Goal: Task Accomplishment & Management: Use online tool/utility

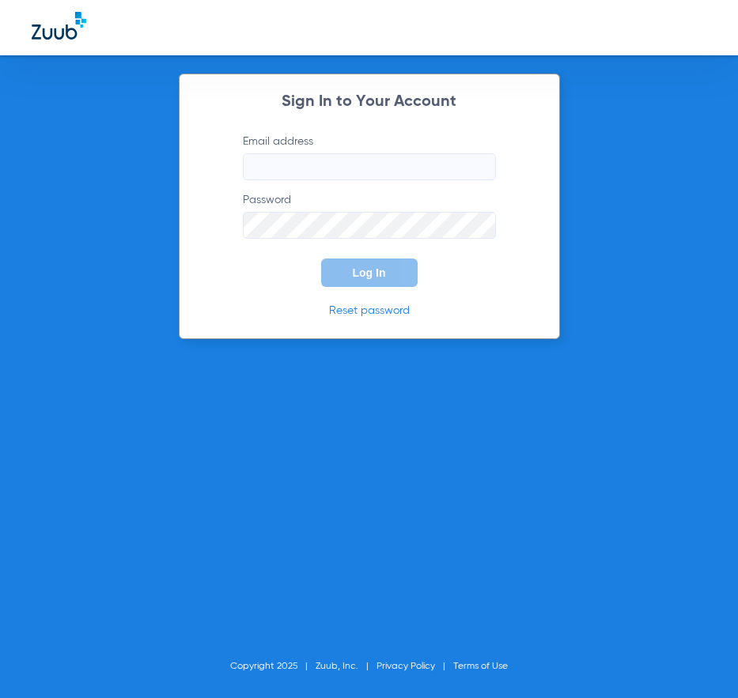
type input "fdcins45@gmail.com"
click at [349, 266] on button "Log In" at bounding box center [369, 273] width 96 height 28
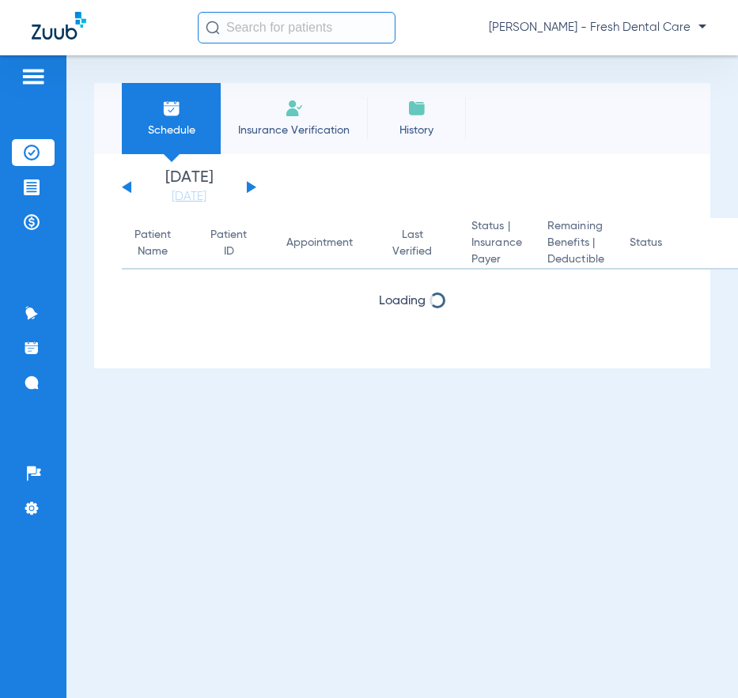
click at [278, 30] on input "text" at bounding box center [297, 28] width 198 height 32
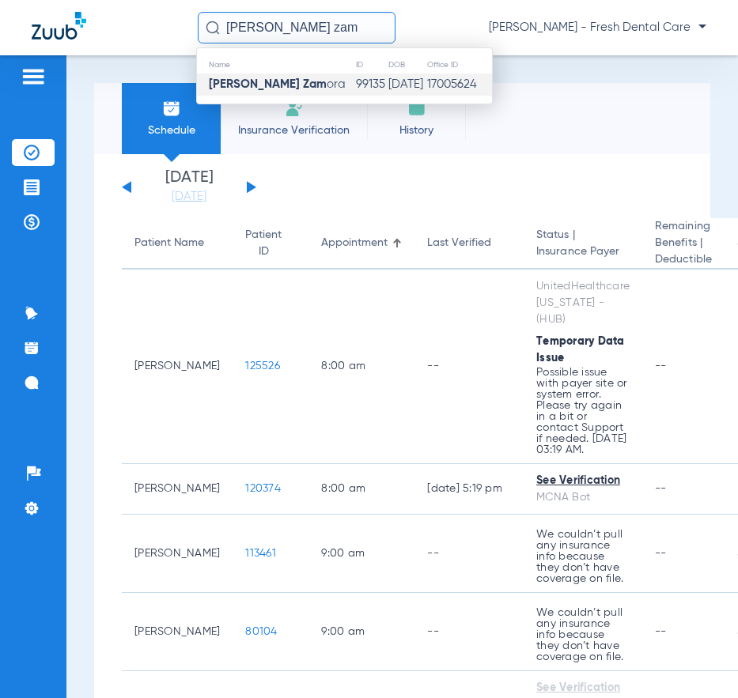
type input "asuncion zam"
click at [355, 83] on td "99135" at bounding box center [371, 85] width 32 height 22
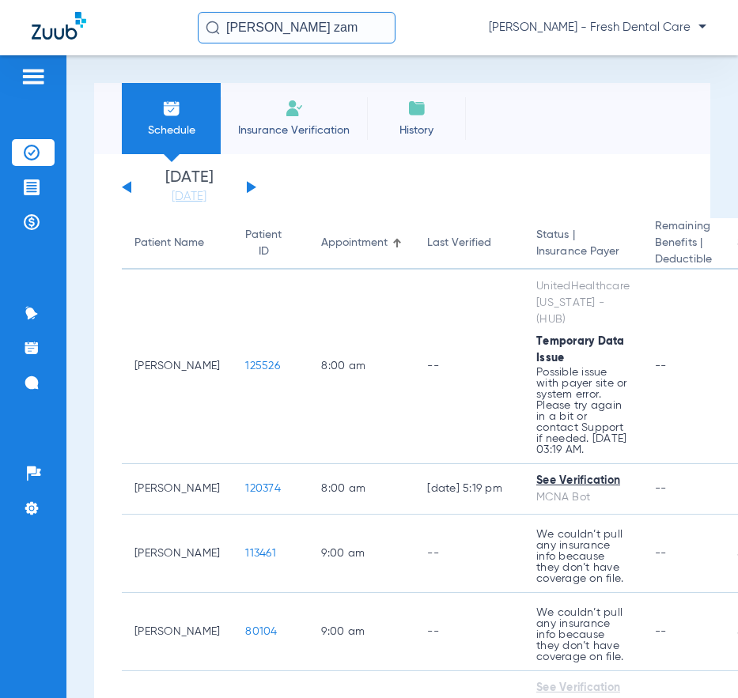
click at [323, 83] on li "Insurance Verification" at bounding box center [294, 118] width 146 height 71
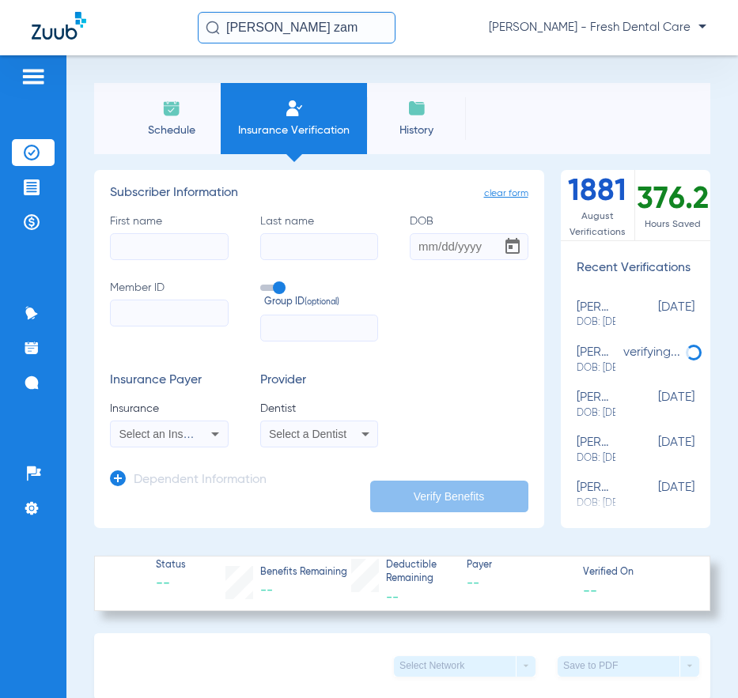
click at [321, 28] on input "asuncion zam" at bounding box center [297, 28] width 198 height 32
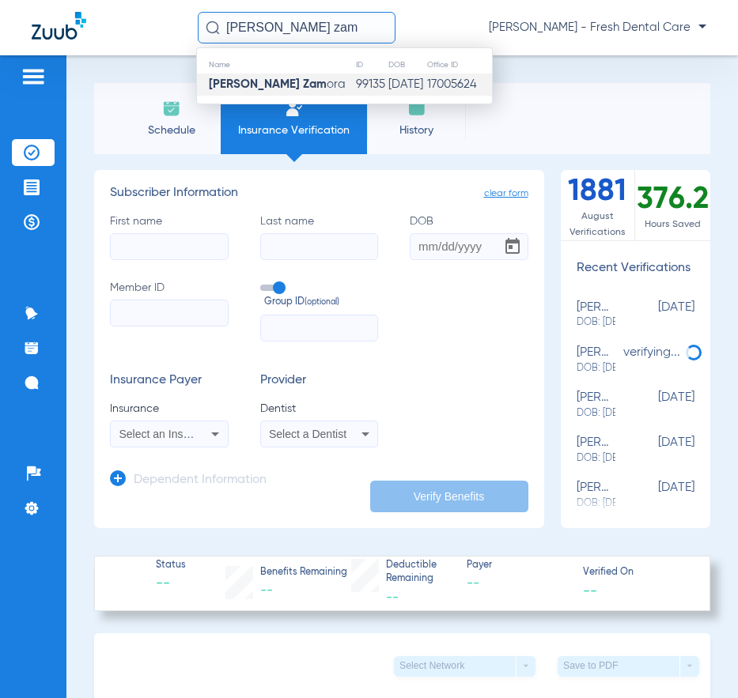
click at [355, 83] on td "99135" at bounding box center [371, 85] width 32 height 22
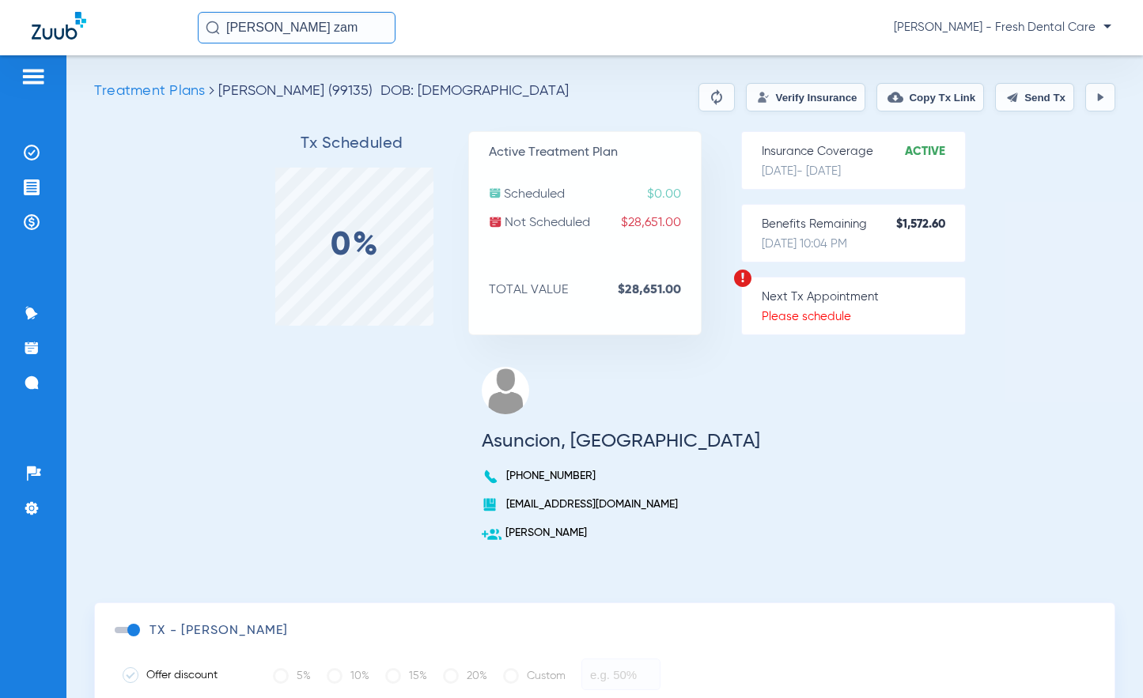
click at [737, 98] on button "Verify Insurance" at bounding box center [805, 97] width 119 height 28
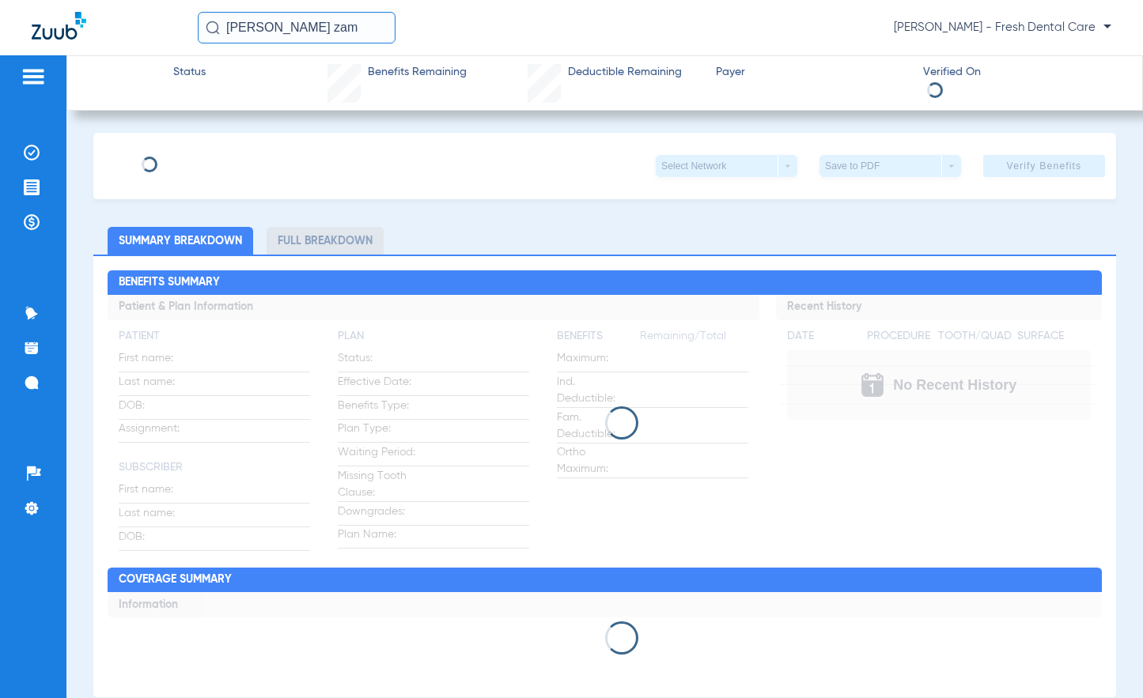
type input "Antonio"
type input "Valdez"
type input "07/05/1967"
type input "906929925"
type input "1800 0714"
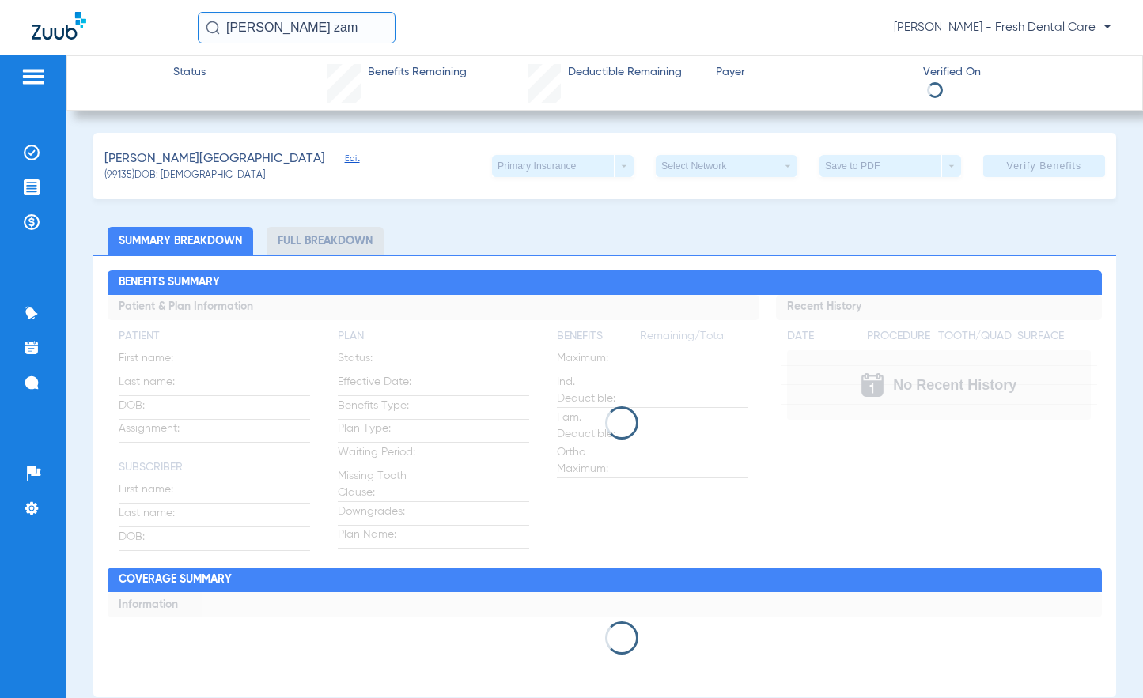
click at [345, 158] on span "Edit" at bounding box center [352, 160] width 14 height 15
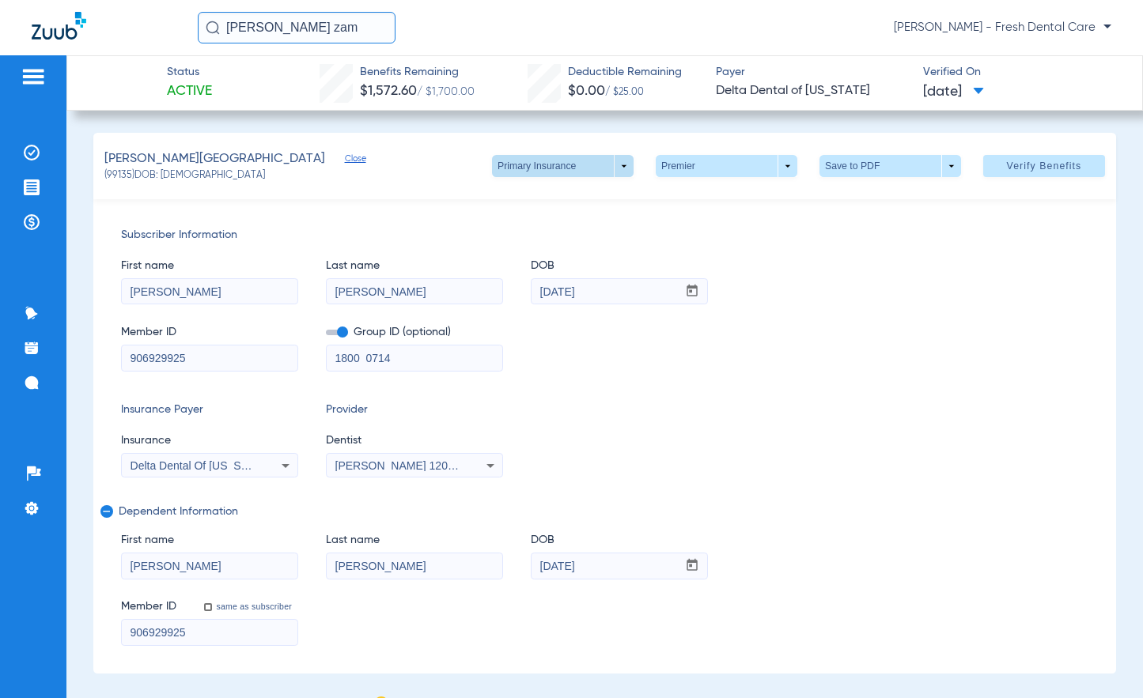
click at [614, 165] on span at bounding box center [563, 166] width 142 height 22
click at [563, 228] on span "Secondary Insurance" at bounding box center [545, 229] width 104 height 11
type input "Asuncion"
type input "[PERSON_NAME]"
type input "08/22/1955"
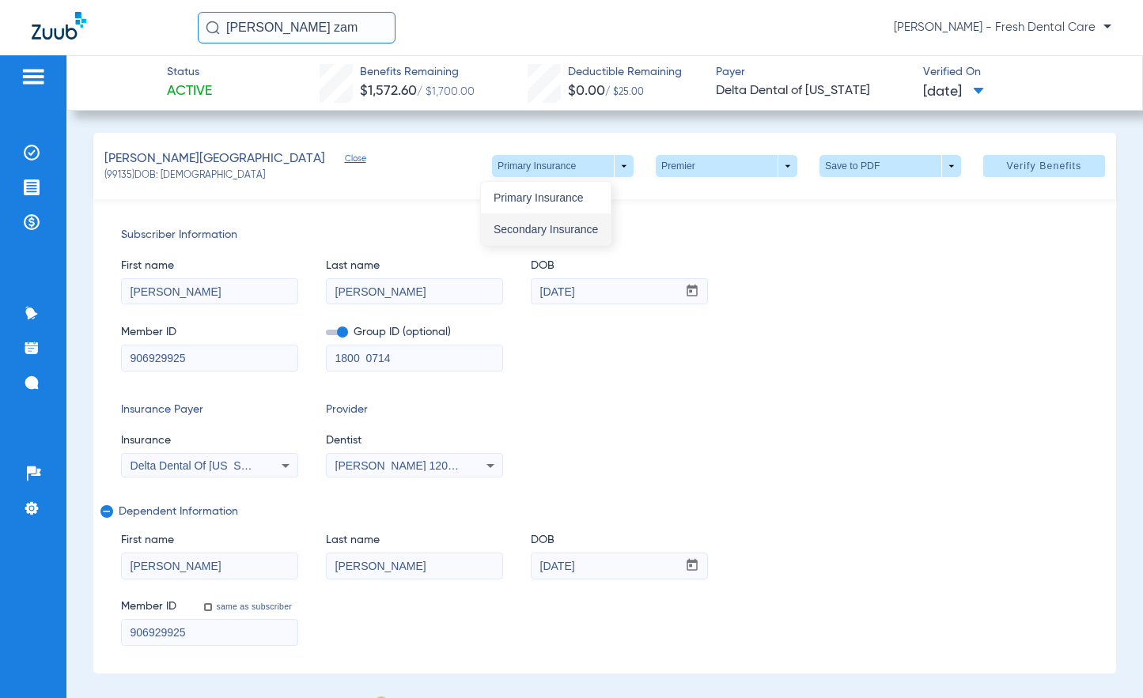
type input "946231385"
type input "1825035"
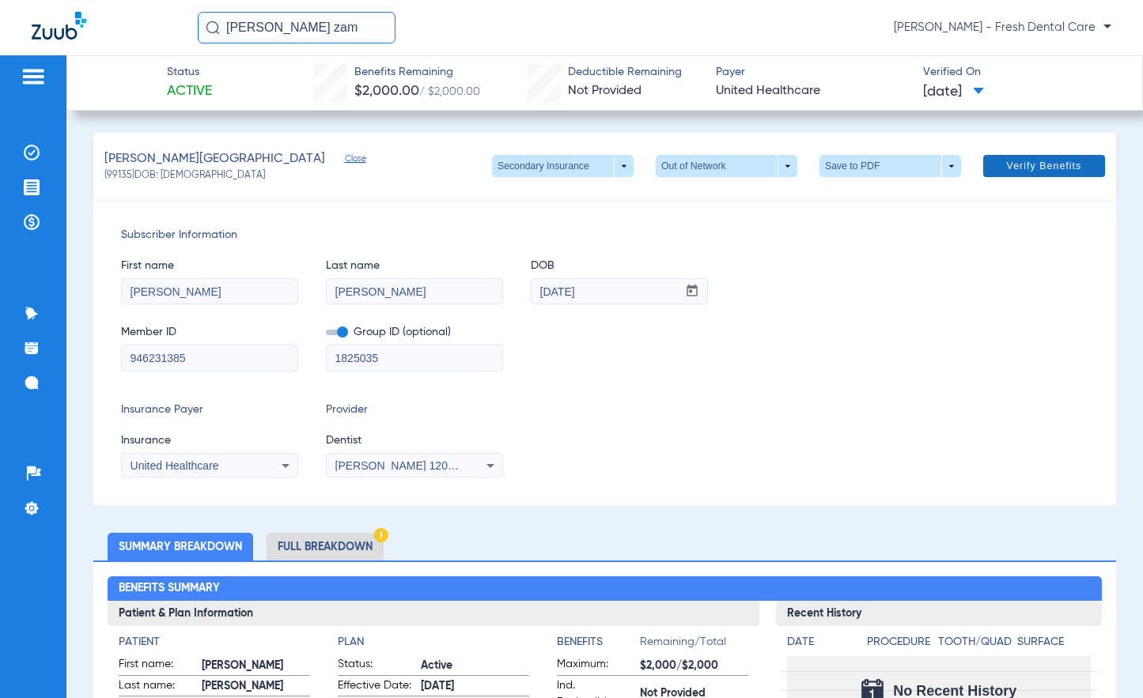
click at [737, 163] on span "Verify Benefits" at bounding box center [1044, 166] width 75 height 13
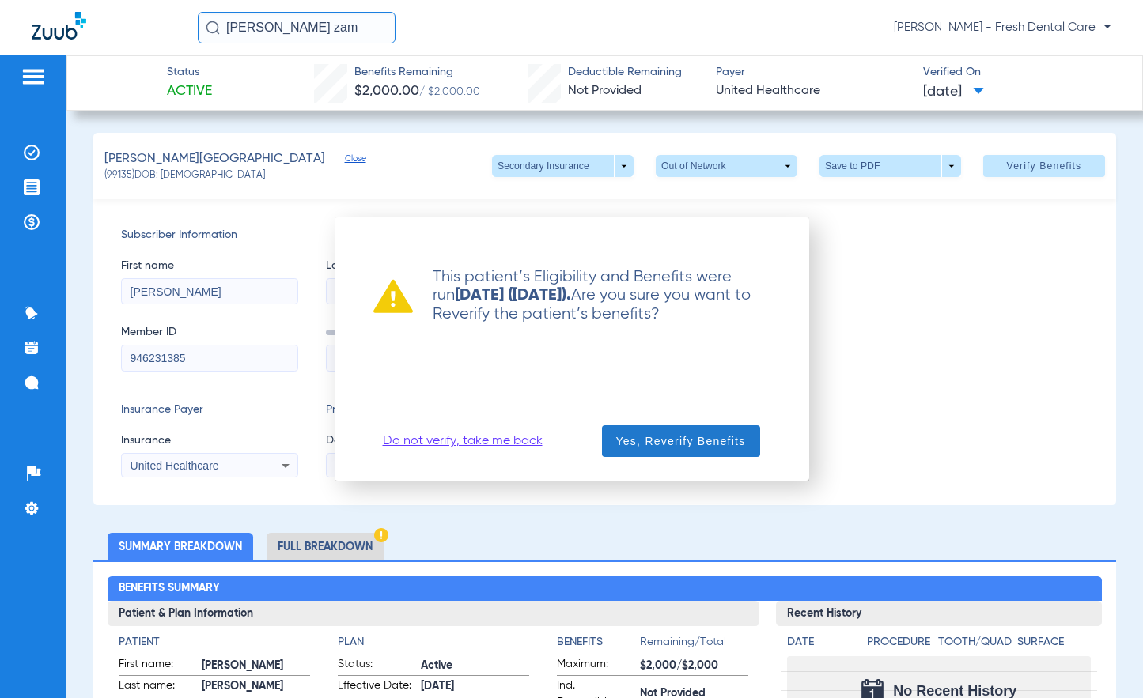
click at [666, 441] on span "Yes, Reverify Benefits" at bounding box center [681, 441] width 130 height 16
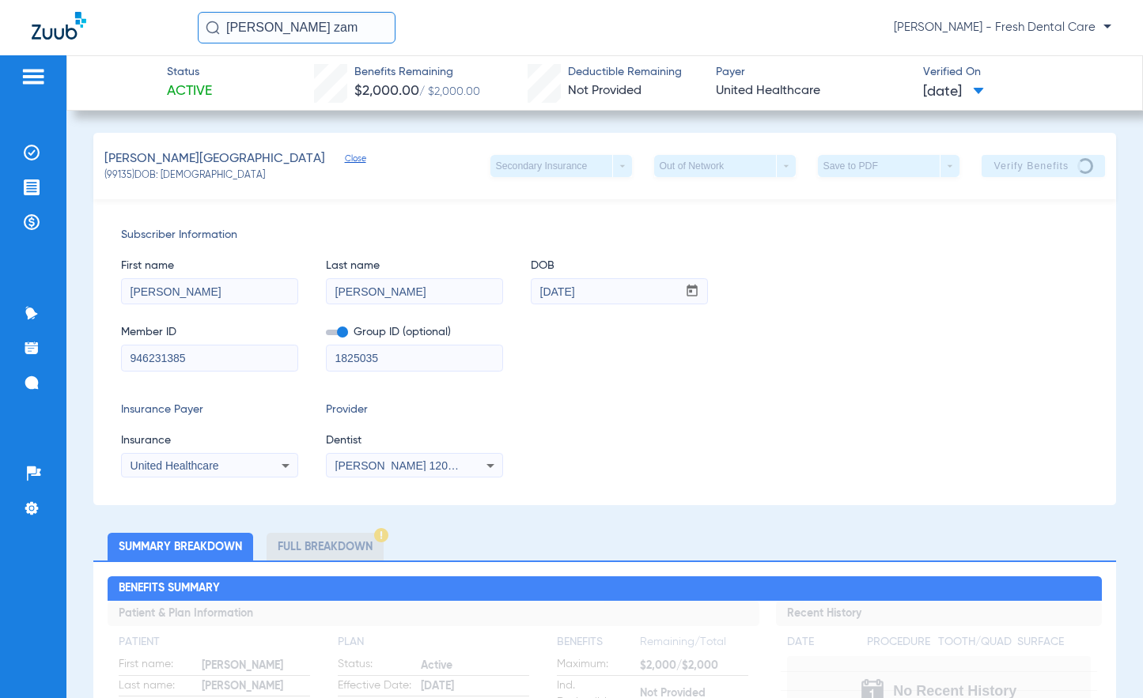
click at [737, 292] on div "First name Asuncion Last name Zamora DOB mm / dd / yyyy 08/22/1955" at bounding box center [604, 274] width 967 height 61
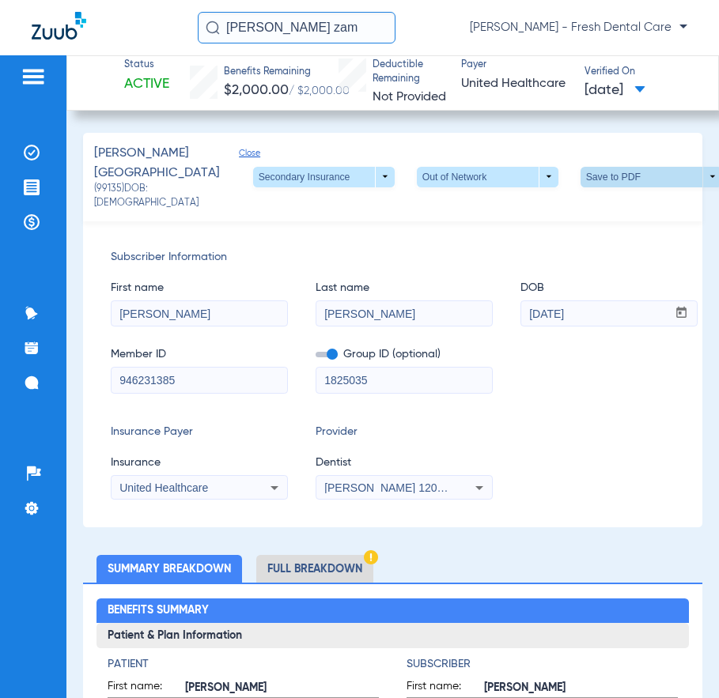
click at [580, 177] on span at bounding box center [651, 177] width 142 height 21
click at [440, 206] on span "Save to PDF" at bounding box center [458, 207] width 62 height 11
drag, startPoint x: 335, startPoint y: 32, endPoint x: 174, endPoint y: 31, distance: 161.3
click at [174, 31] on div "asuncion zam Marisol Pena - Fresh Dental Care" at bounding box center [359, 27] width 719 height 55
click at [359, 32] on input "sabel zamora" at bounding box center [297, 28] width 198 height 32
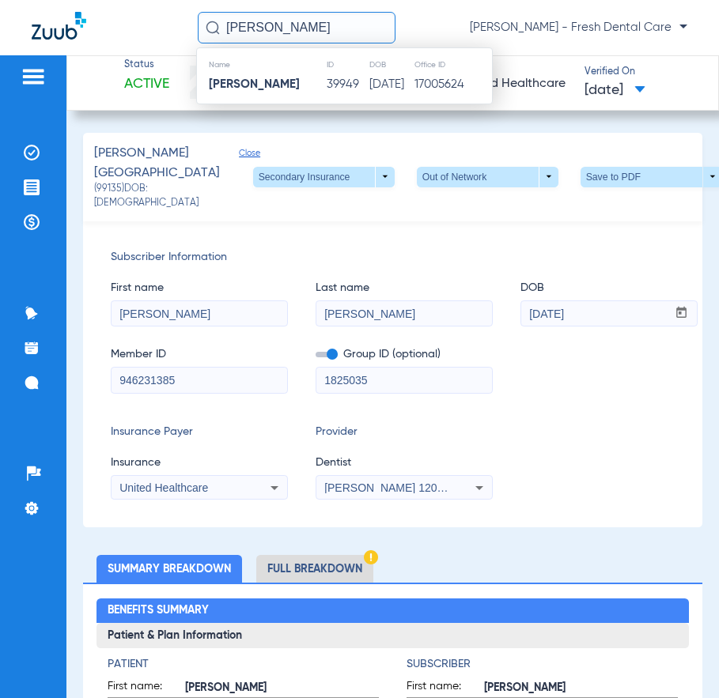
type input "sabel zamora"
click at [364, 36] on input "sabel zamora" at bounding box center [297, 28] width 198 height 32
click at [368, 93] on td "[DATE]" at bounding box center [390, 85] width 45 height 22
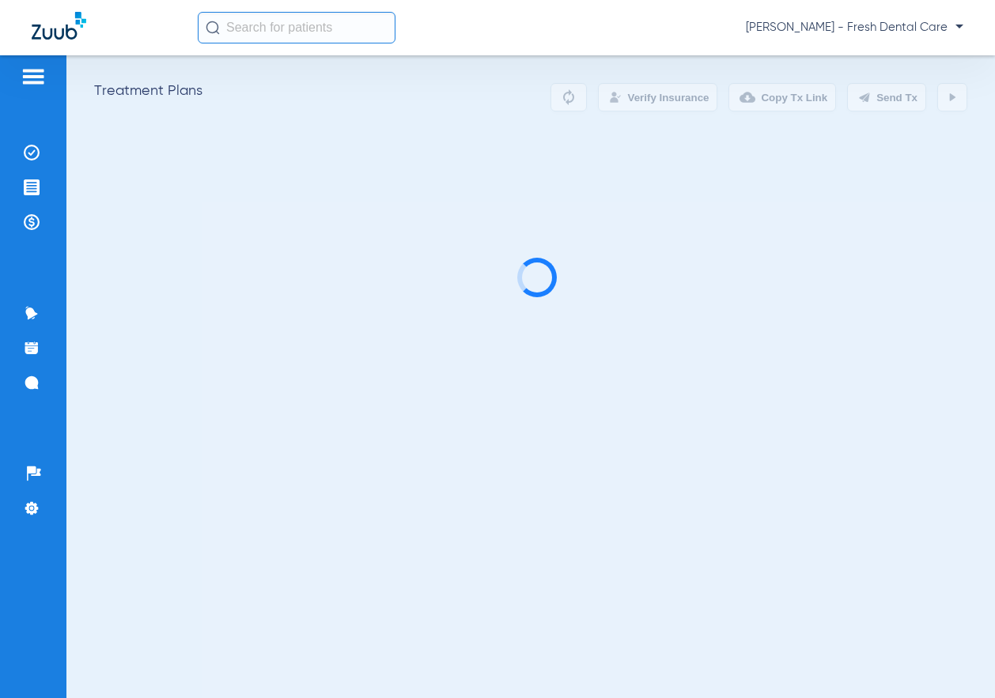
click at [361, 27] on input "text" at bounding box center [297, 28] width 198 height 32
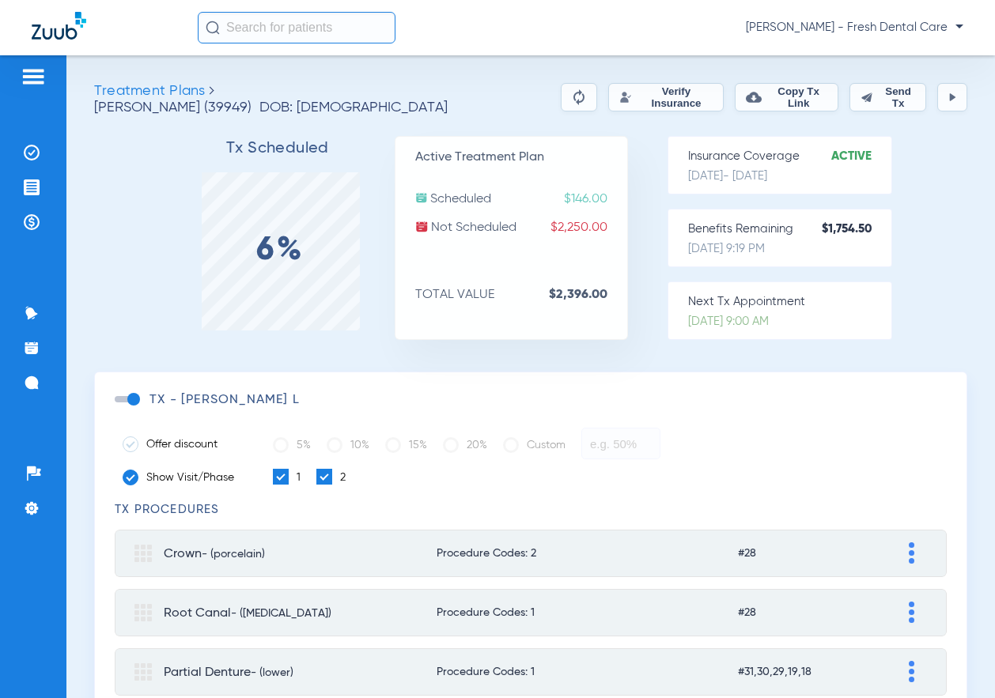
click at [608, 98] on button "Verify Insurance" at bounding box center [665, 97] width 115 height 28
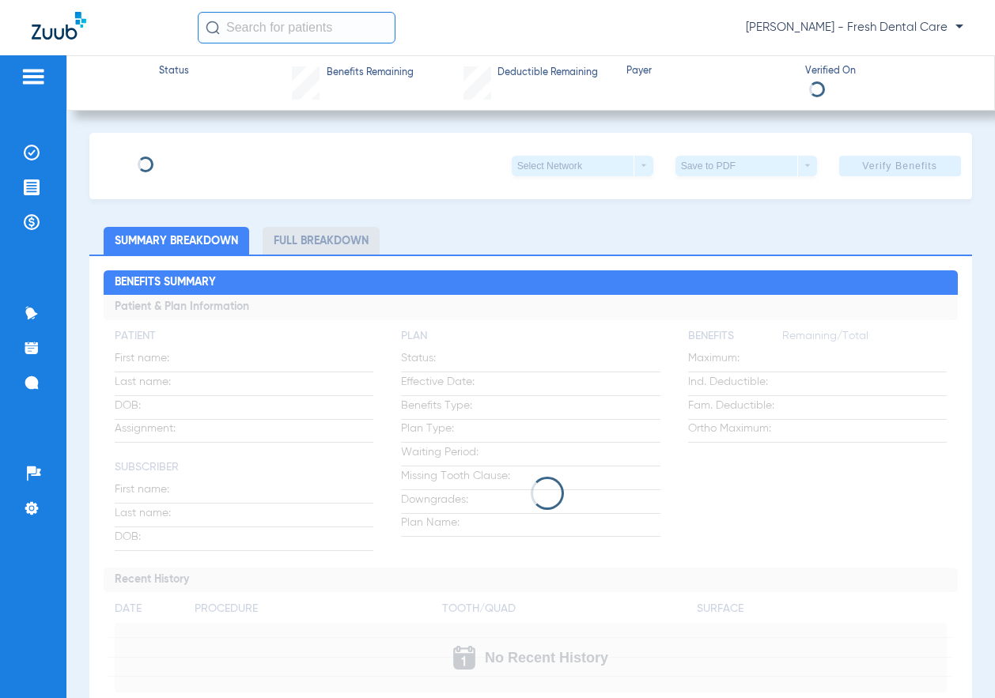
type input "[PERSON_NAME]"
type input "[DATE]"
type input "921673471"
type input "1825011"
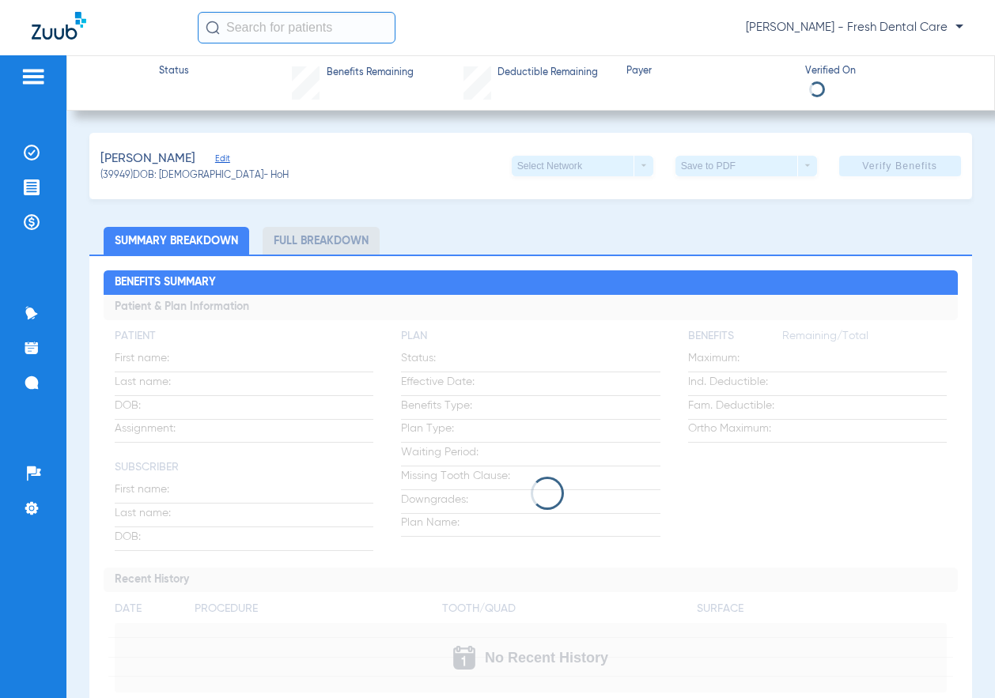
click at [206, 152] on div "[PERSON_NAME] Edit" at bounding box center [194, 159] width 188 height 20
click at [215, 153] on span "Edit" at bounding box center [222, 160] width 14 height 15
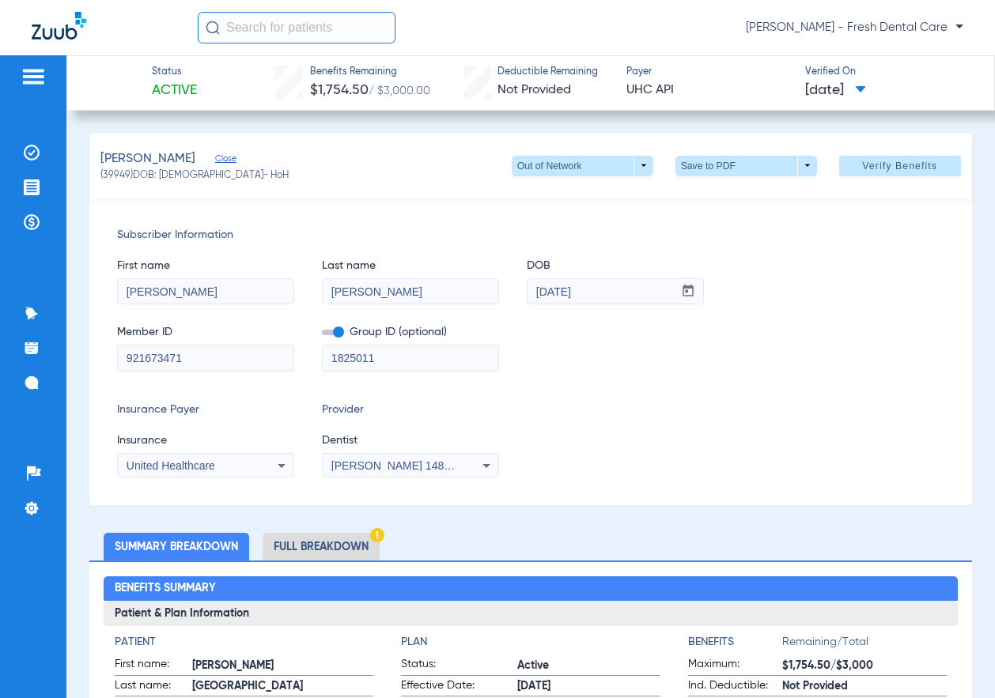
click at [364, 465] on span "[PERSON_NAME] 1487437893" at bounding box center [409, 465] width 156 height 13
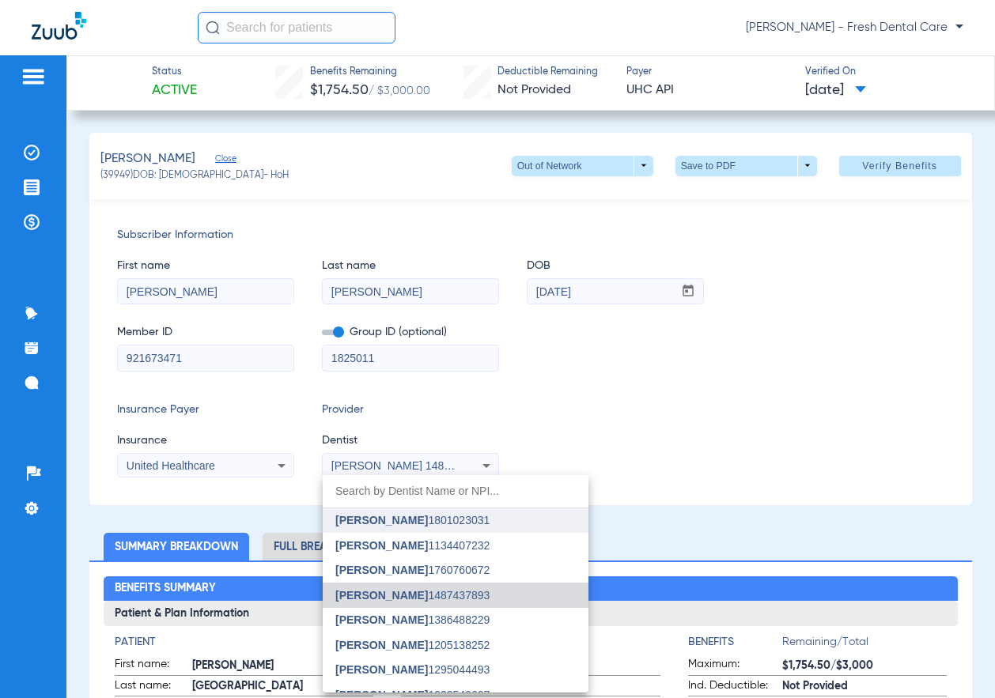
click at [397, 519] on span "[PERSON_NAME]" at bounding box center [381, 520] width 93 height 13
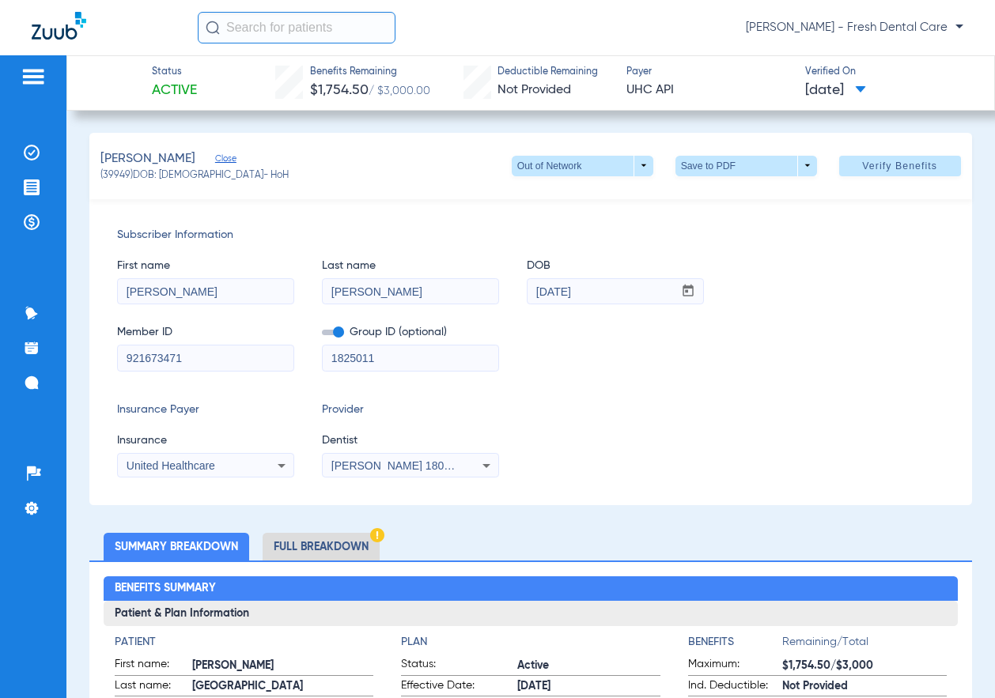
click at [731, 425] on div "Insurance Payer Insurance United Healthcare Provider Dentist [PERSON_NAME] 1801…" at bounding box center [530, 440] width 826 height 76
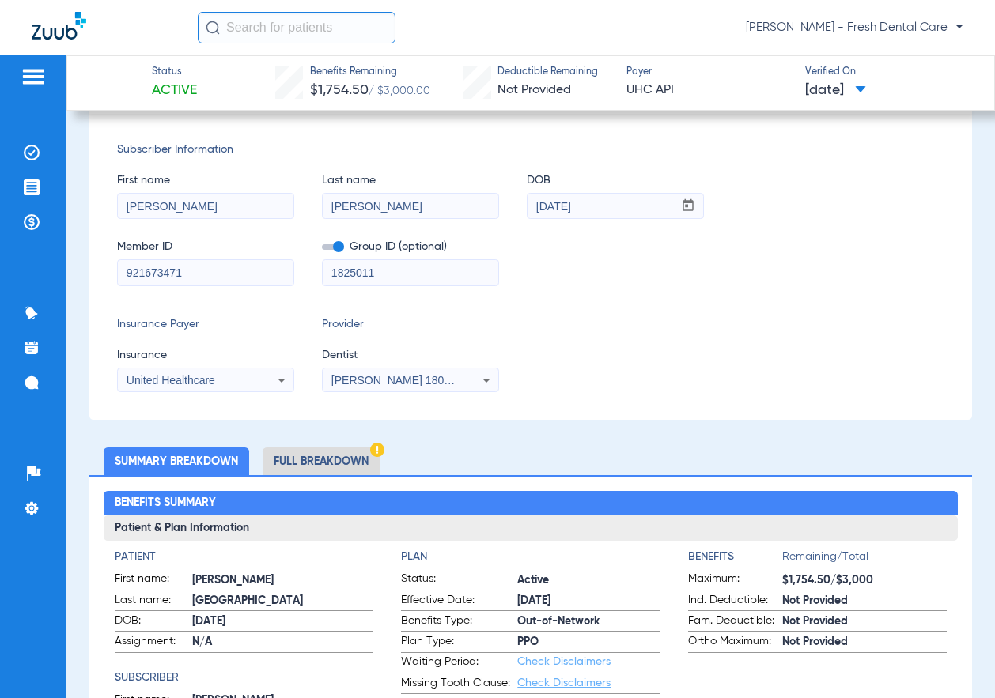
scroll to position [211, 0]
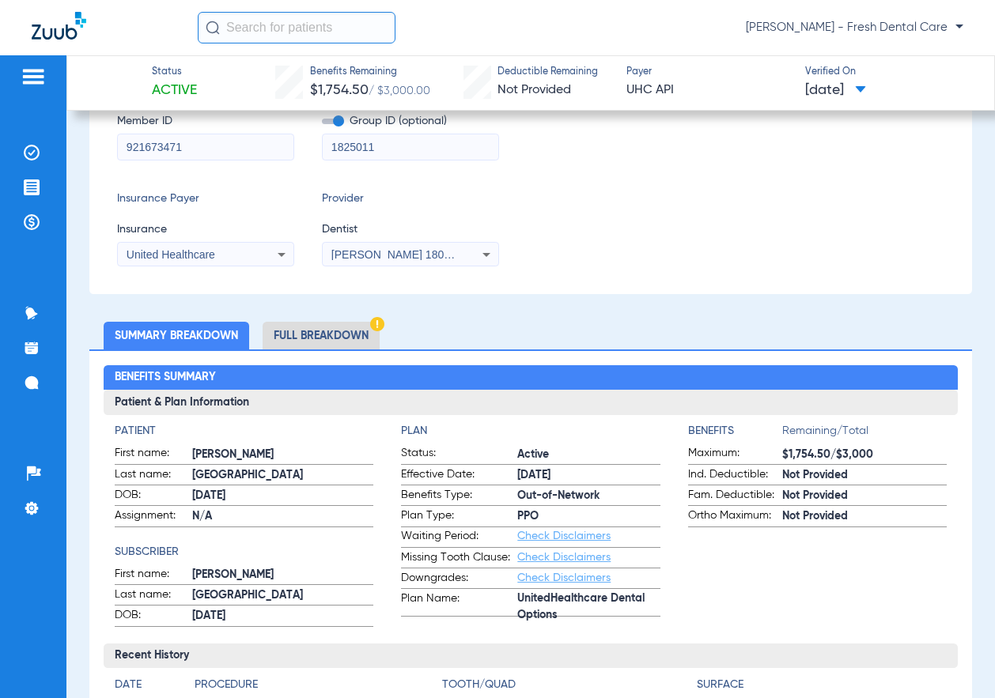
click at [339, 335] on li "Full Breakdown" at bounding box center [321, 336] width 117 height 28
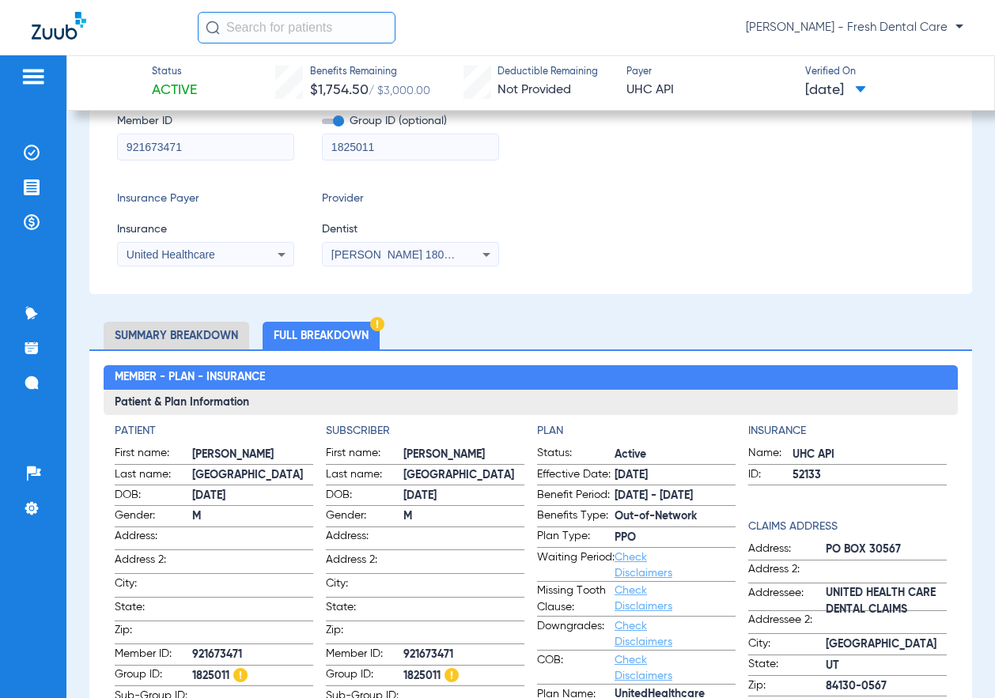
click at [647, 202] on div "Insurance Payer Insurance United Healthcare Provider Dentist [PERSON_NAME] 1801…" at bounding box center [530, 229] width 826 height 76
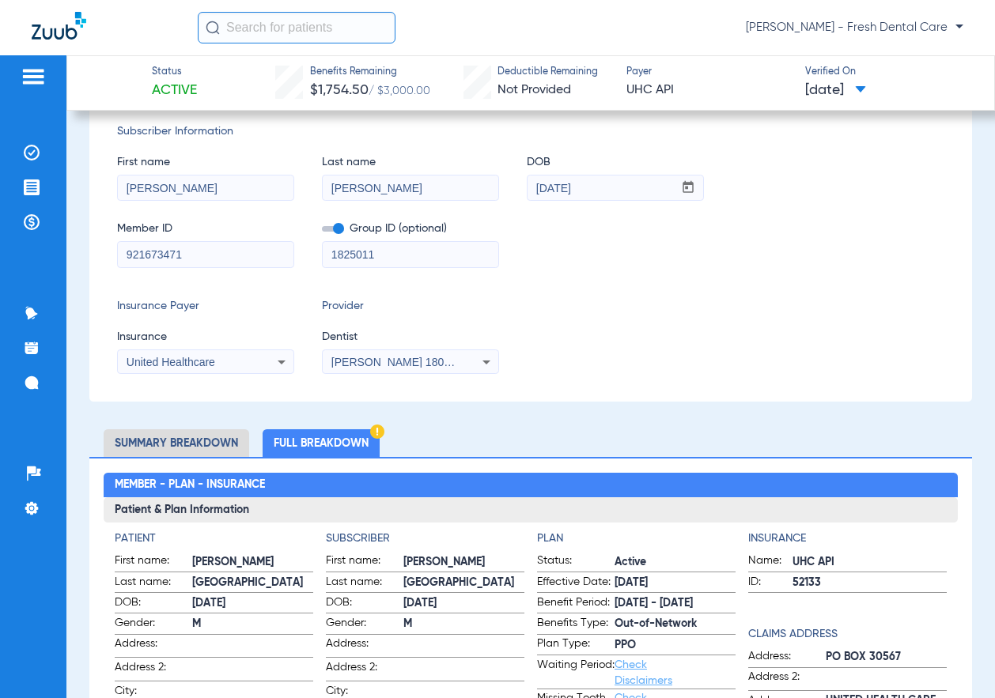
scroll to position [0, 0]
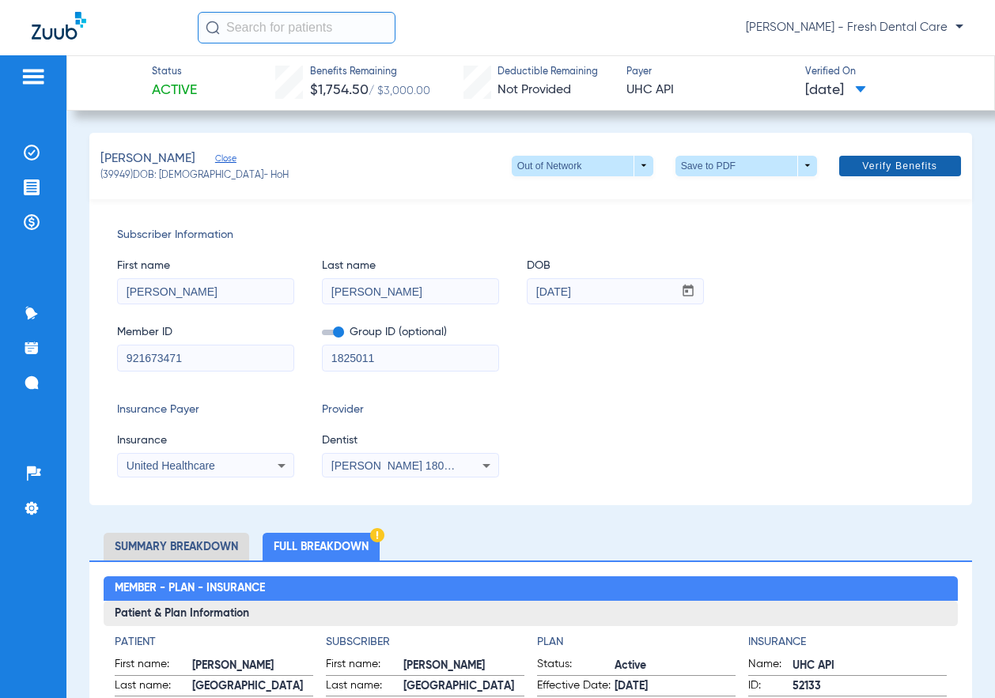
click at [895, 174] on span at bounding box center [900, 166] width 122 height 38
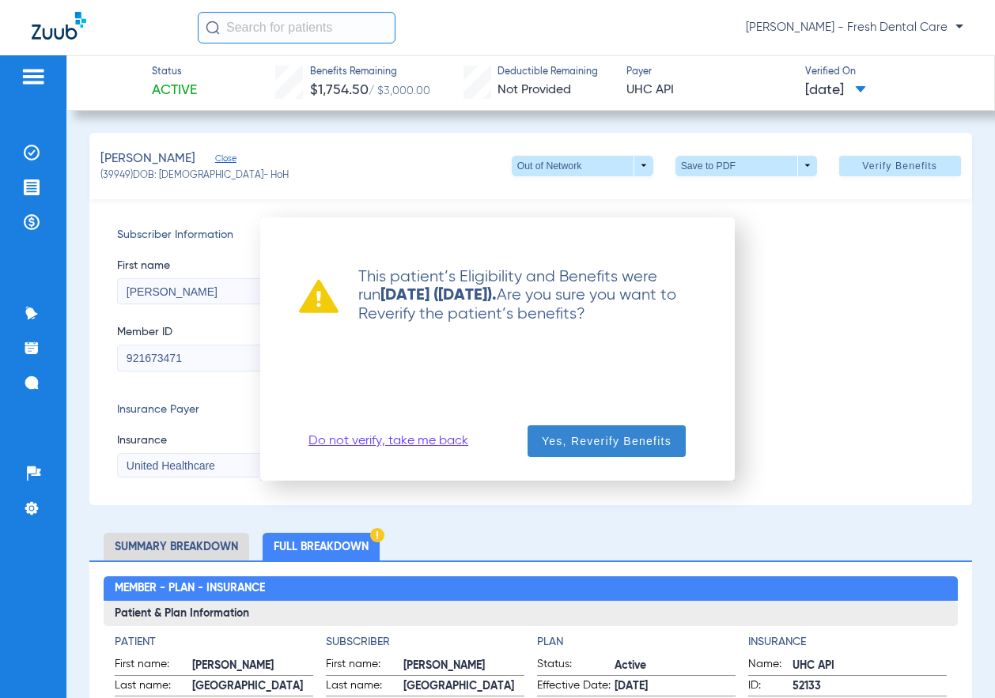
click at [592, 450] on span "button" at bounding box center [606, 441] width 158 height 38
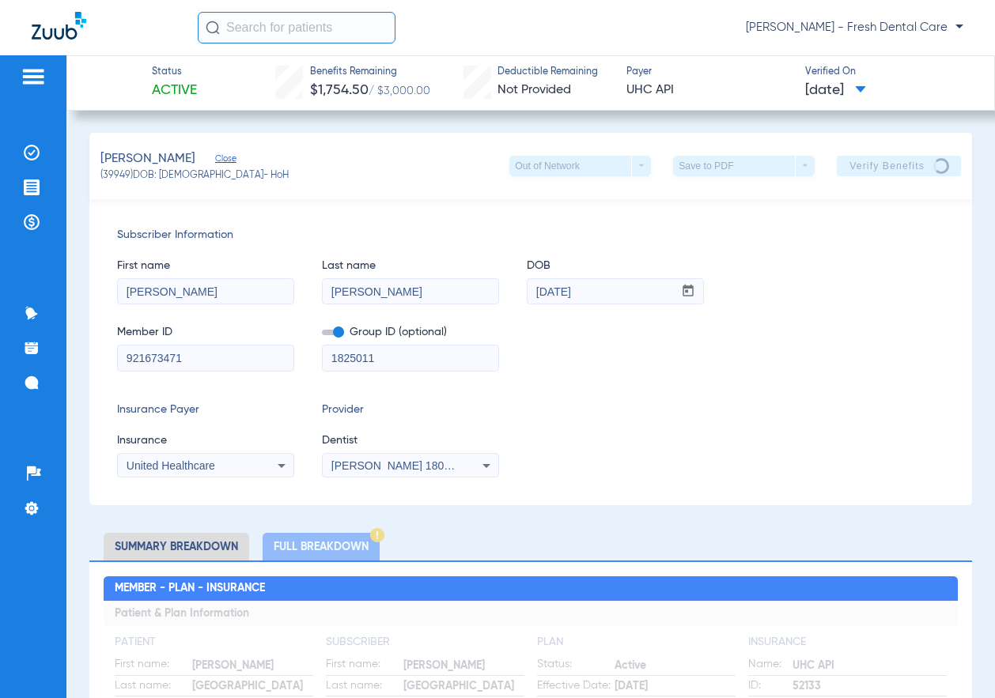
click at [340, 18] on input "text" at bounding box center [297, 28] width 198 height 32
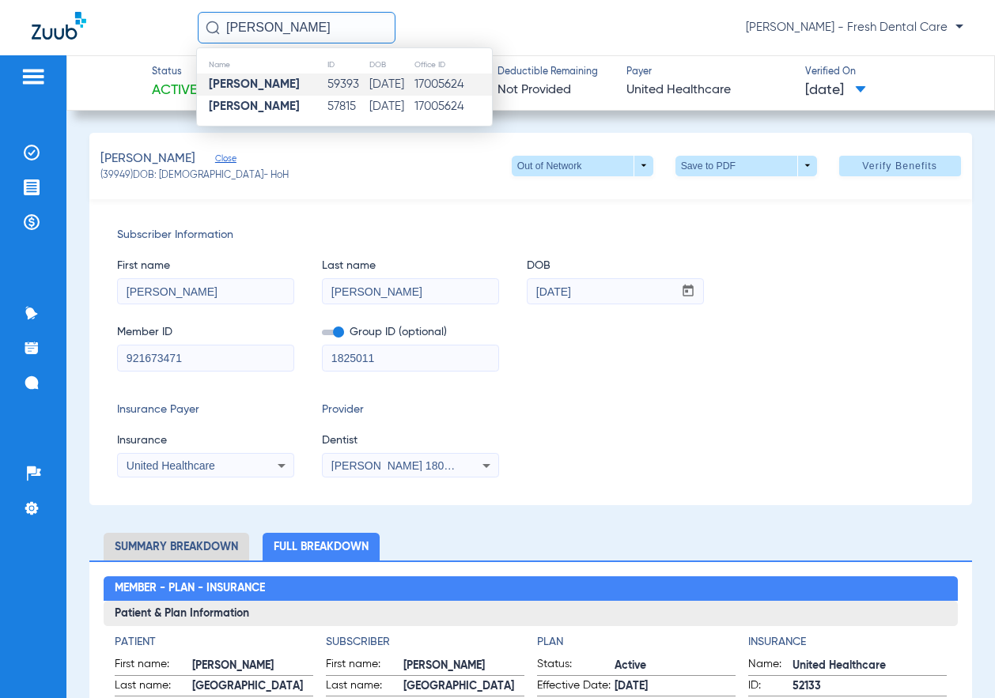
type input "[PERSON_NAME]"
click at [342, 88] on td "59393" at bounding box center [348, 85] width 42 height 22
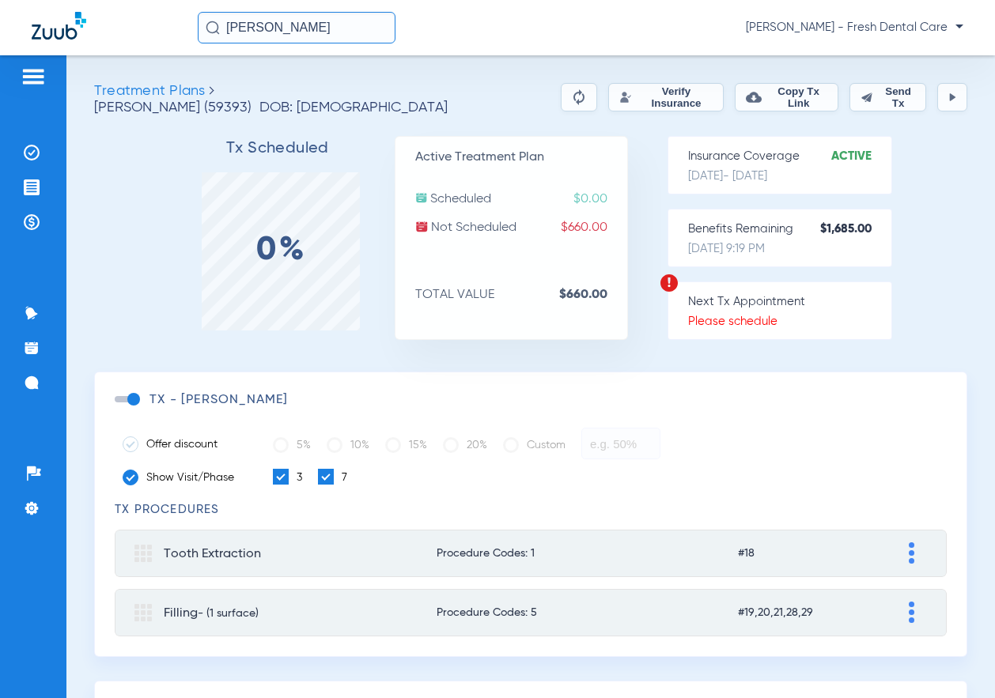
click at [652, 89] on button "Verify Insurance" at bounding box center [665, 97] width 115 height 28
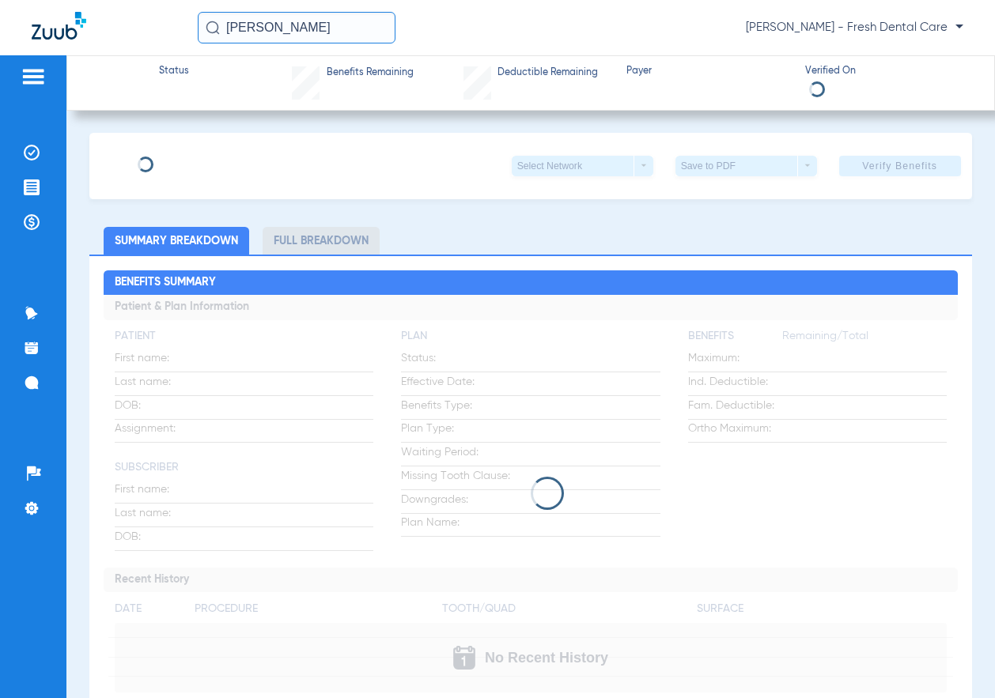
type input "[PERSON_NAME]"
type input "[DATE]"
type input "902321301"
type input "1825011"
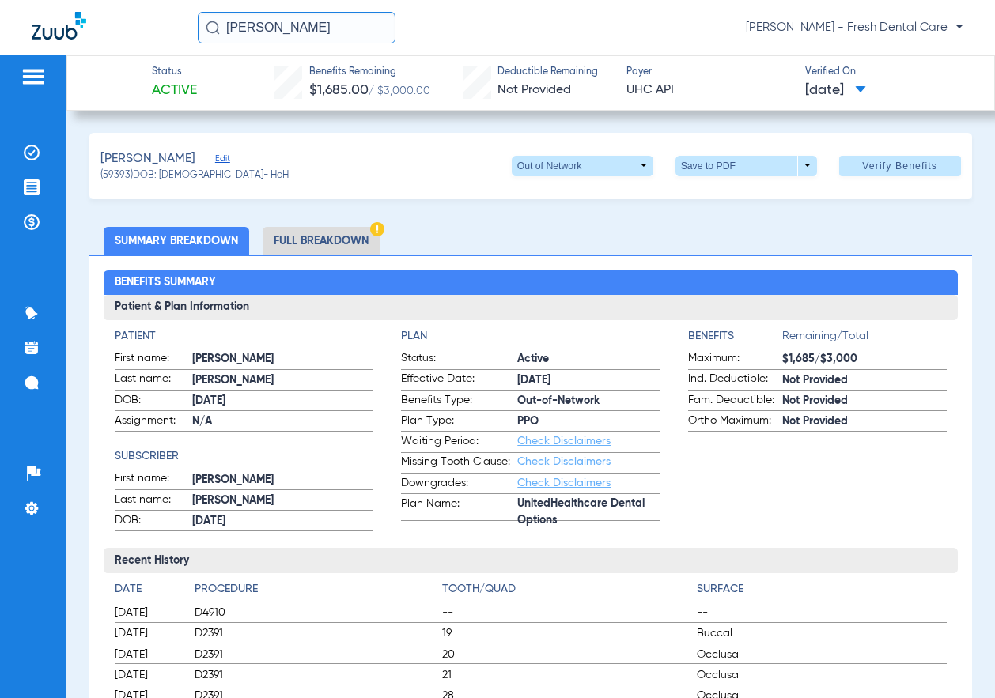
click at [229, 164] on span "Edit" at bounding box center [222, 160] width 14 height 15
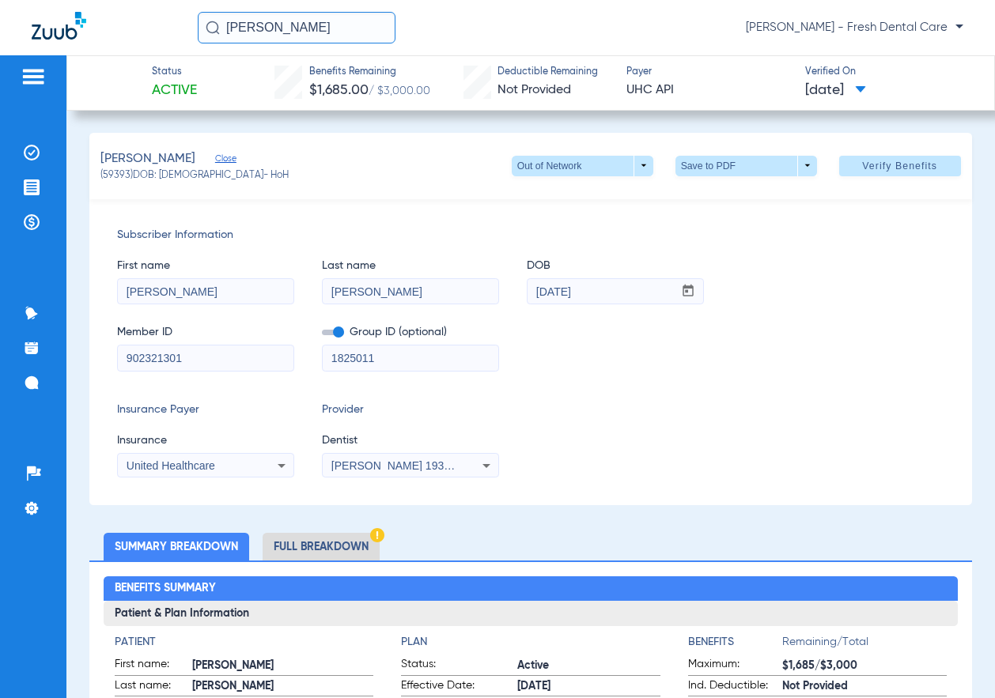
click at [433, 463] on span "[PERSON_NAME] 1932549607" at bounding box center [409, 465] width 156 height 13
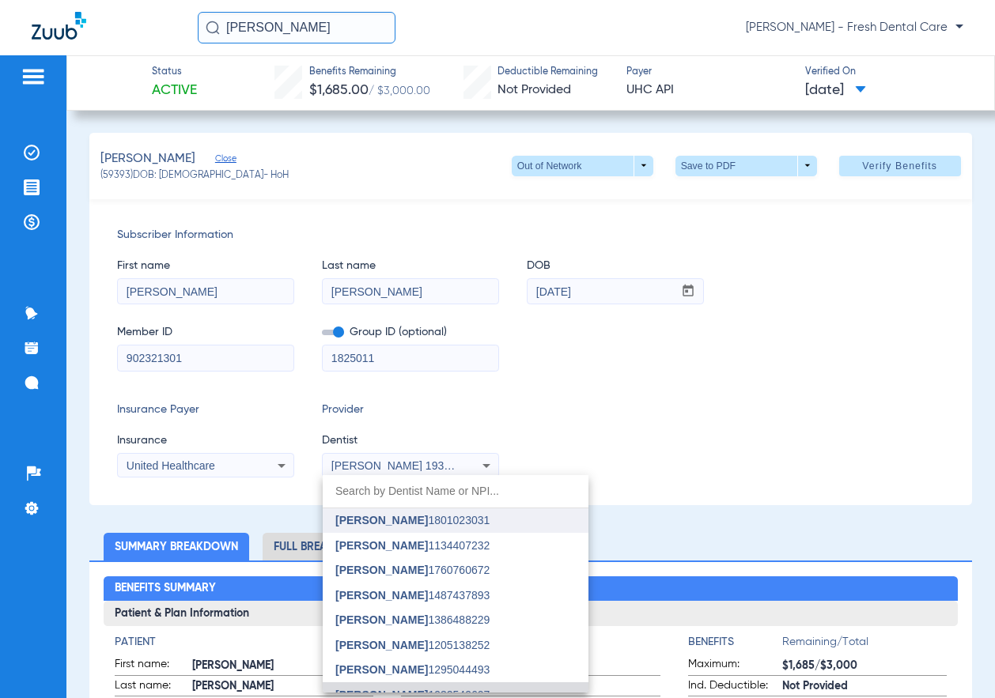
click at [418, 516] on span "[PERSON_NAME]" at bounding box center [381, 520] width 93 height 13
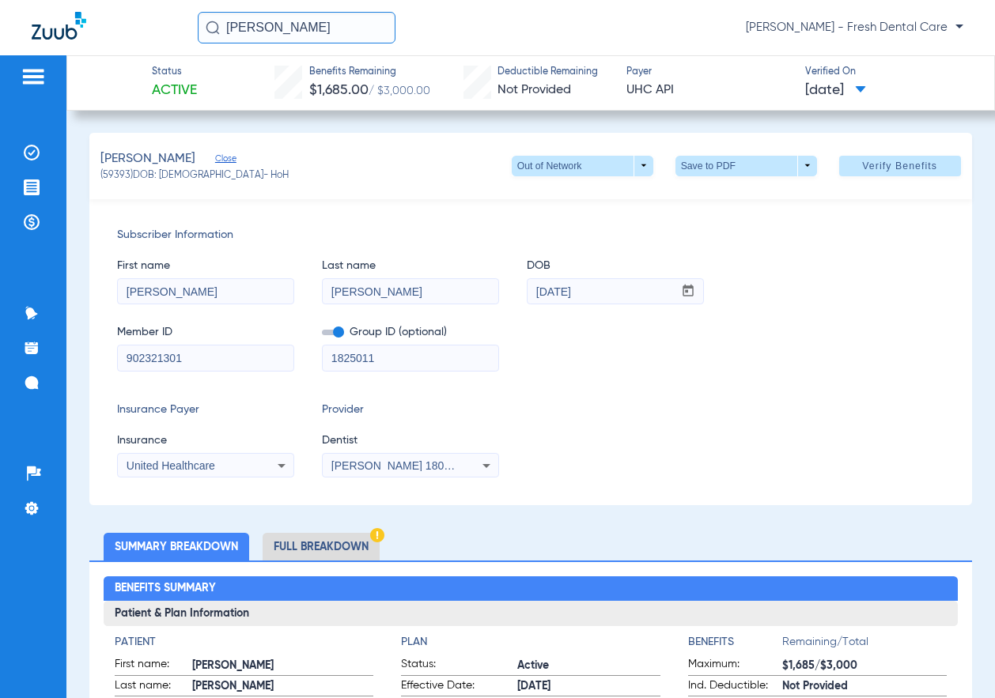
click at [318, 542] on li "Full Breakdown" at bounding box center [321, 547] width 117 height 28
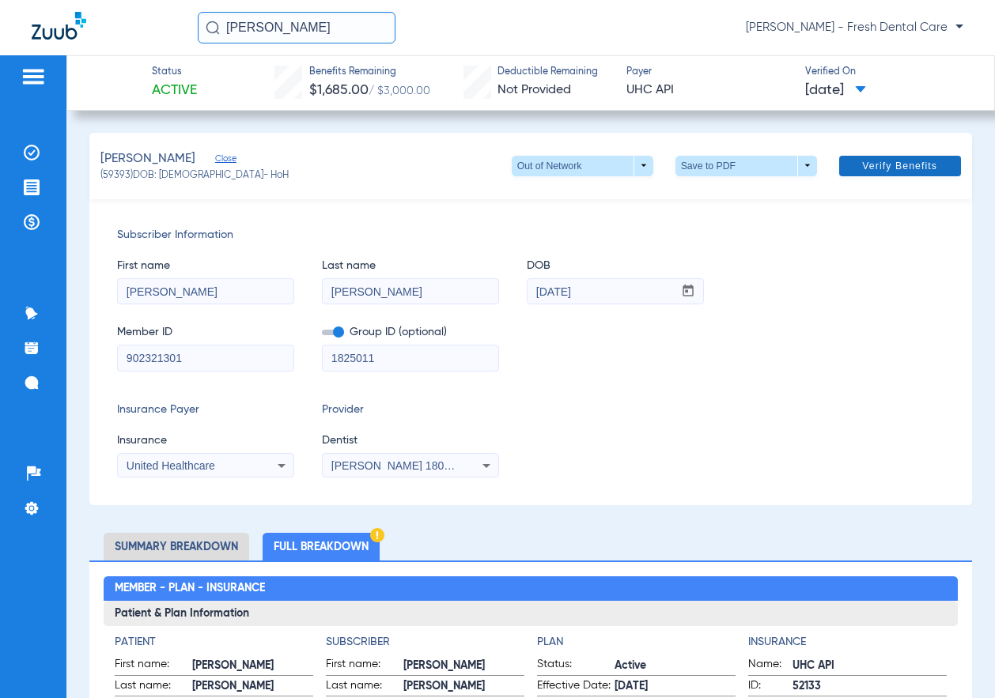
click at [880, 162] on span "Verify Benefits" at bounding box center [899, 166] width 75 height 13
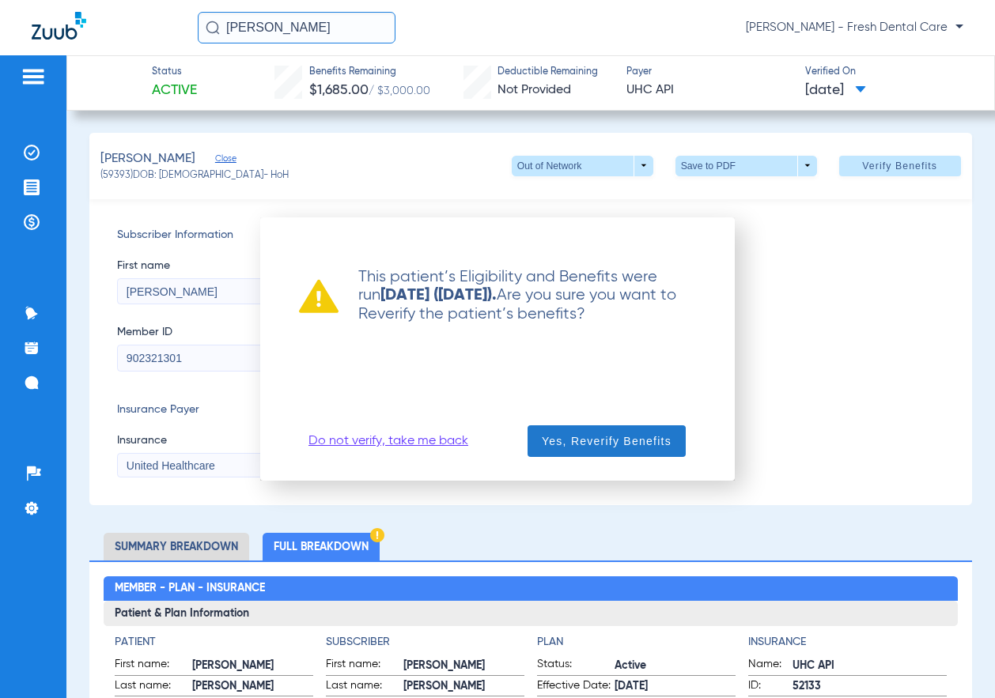
click at [582, 443] on span "Yes, Reverify Benefits" at bounding box center [607, 441] width 130 height 16
